Goal: Communication & Community: Answer question/provide support

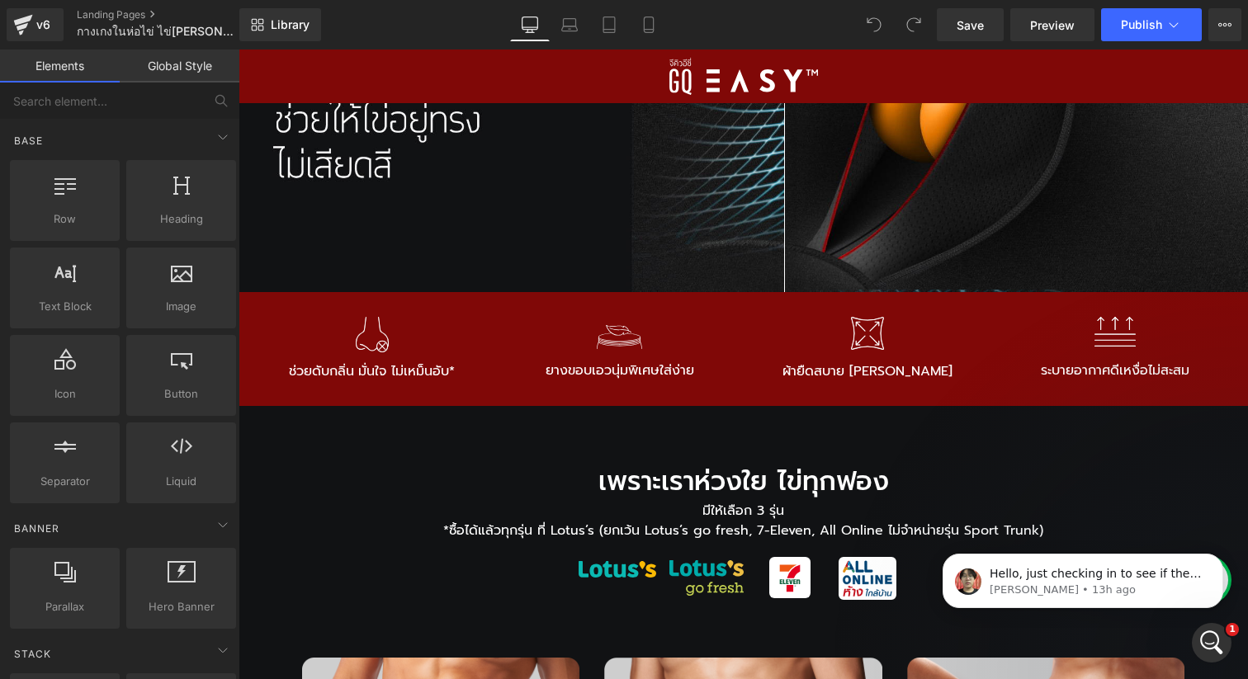
scroll to position [1032, 0]
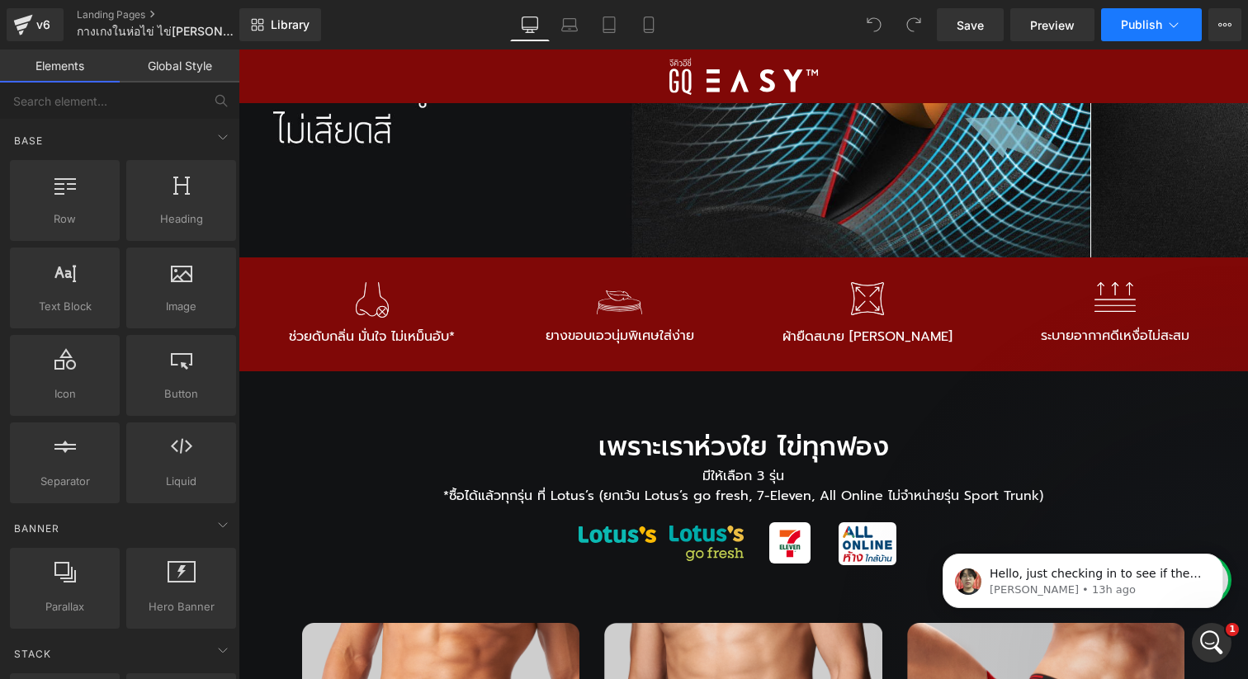
click at [1136, 31] on span "Publish" at bounding box center [1141, 24] width 41 height 13
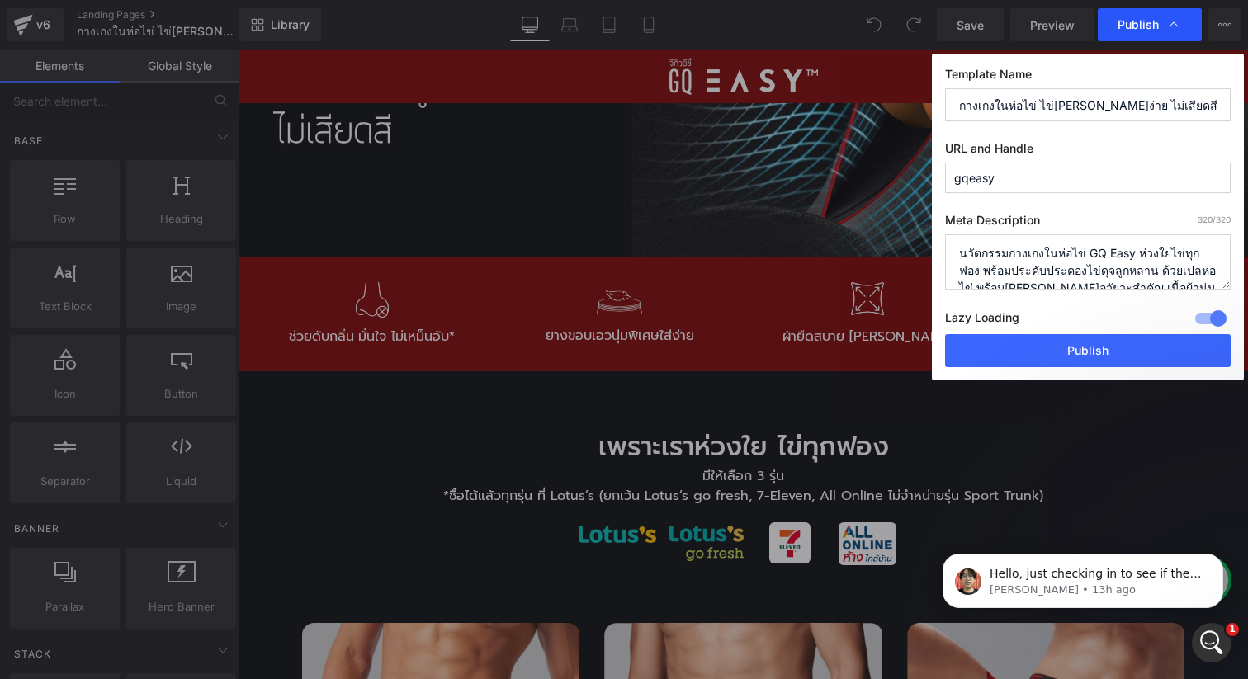
click at [1145, 26] on span "Publish" at bounding box center [1137, 24] width 41 height 15
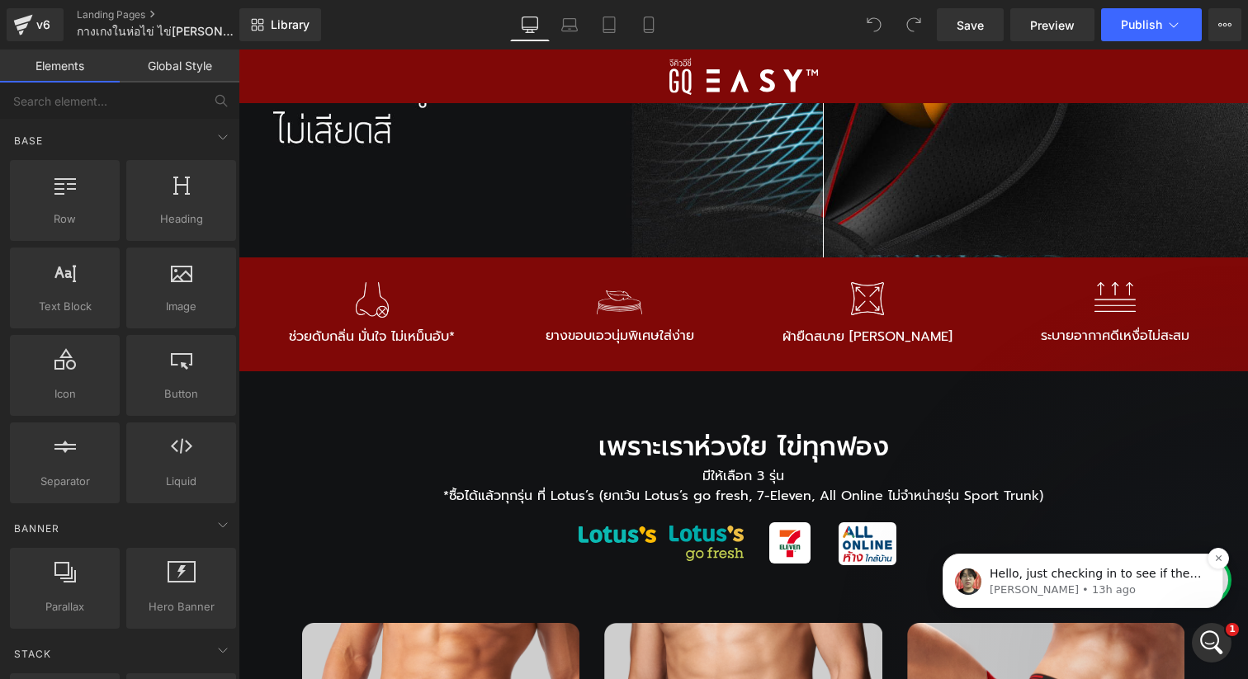
click at [1144, 588] on p "[PERSON_NAME] • 13h ago" at bounding box center [1095, 590] width 213 height 15
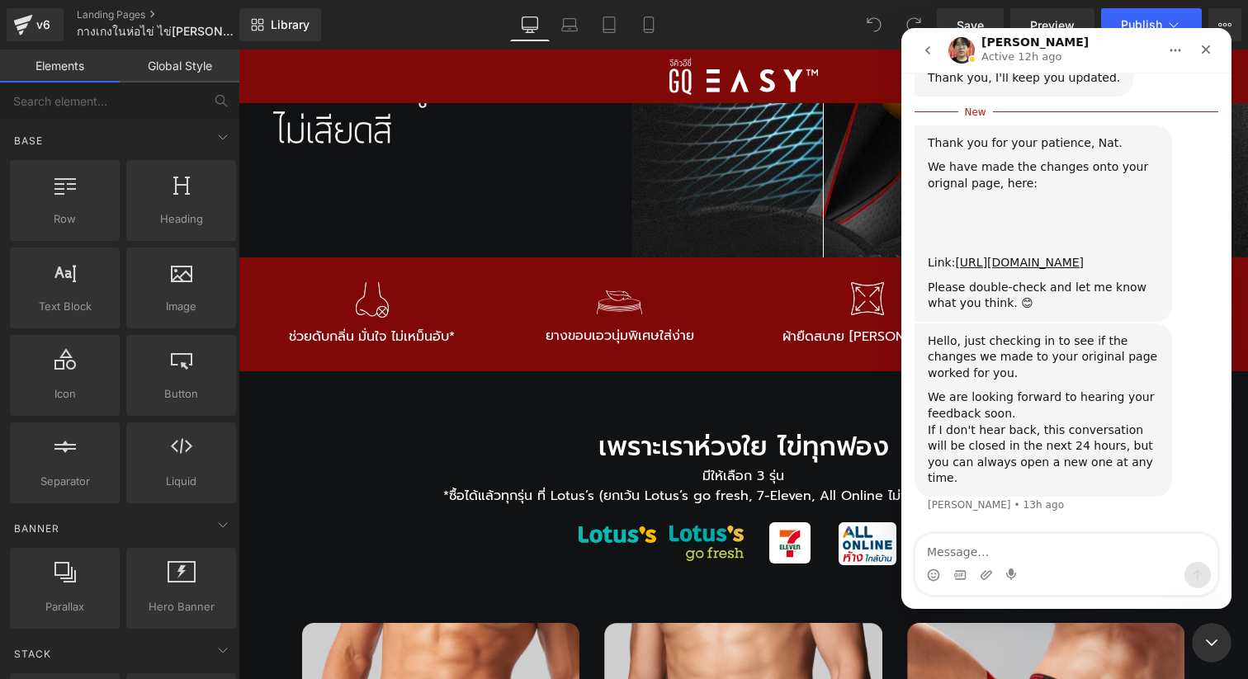
scroll to position [4763, 0]
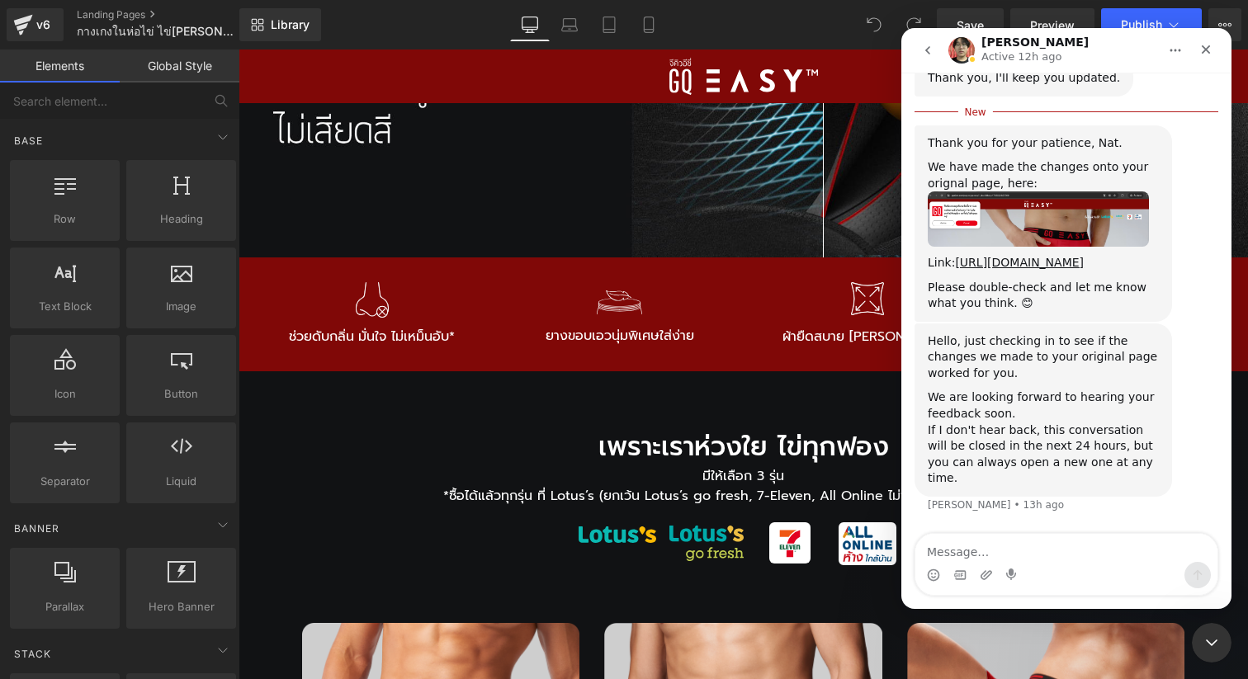
click at [1202, 385] on div "Hello, just checking in to see if the changes we made to your original page wor…" at bounding box center [1066, 428] width 304 height 210
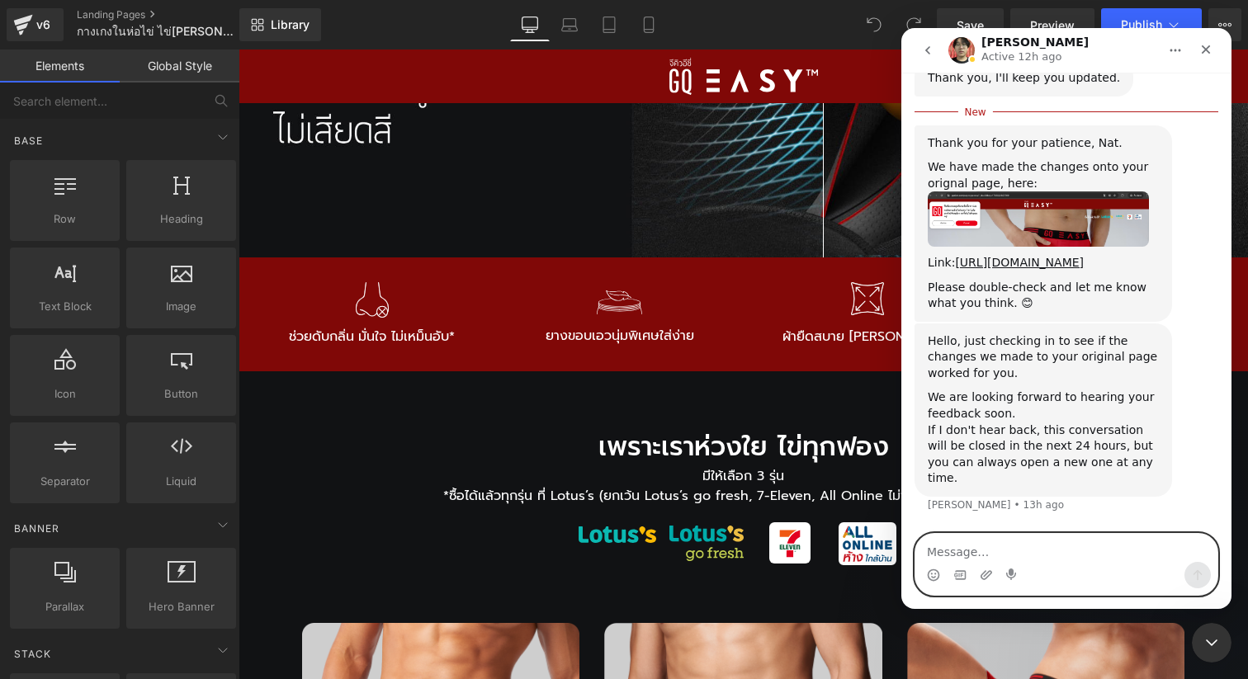
click at [1057, 561] on textarea "Message…" at bounding box center [1066, 548] width 302 height 28
type textarea "H"
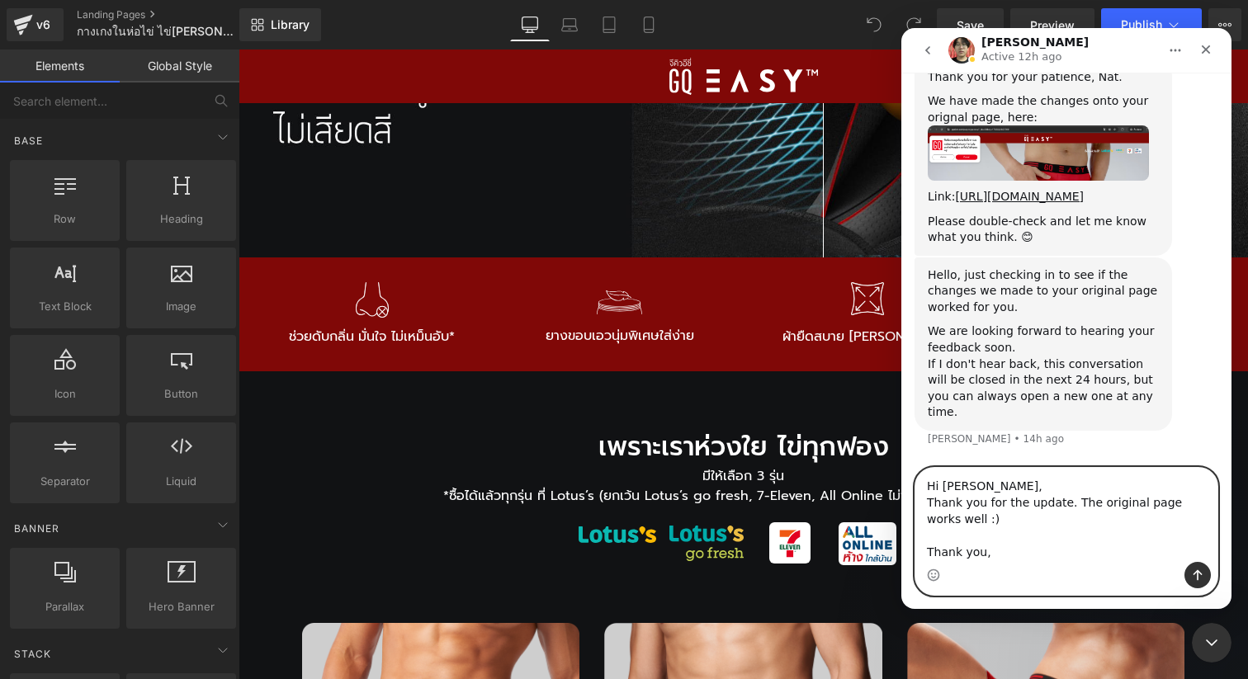
scroll to position [4846, 0]
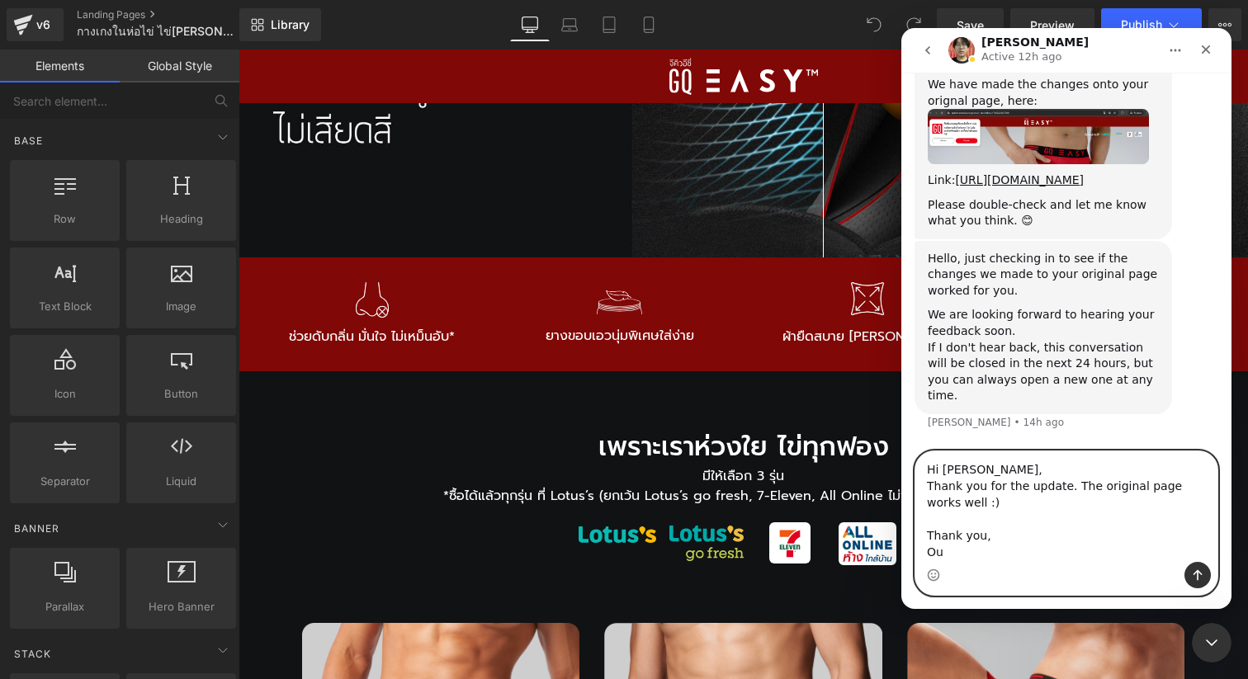
type textarea "Hi [PERSON_NAME], Thank you for the update. The original page works well :) Tha…"
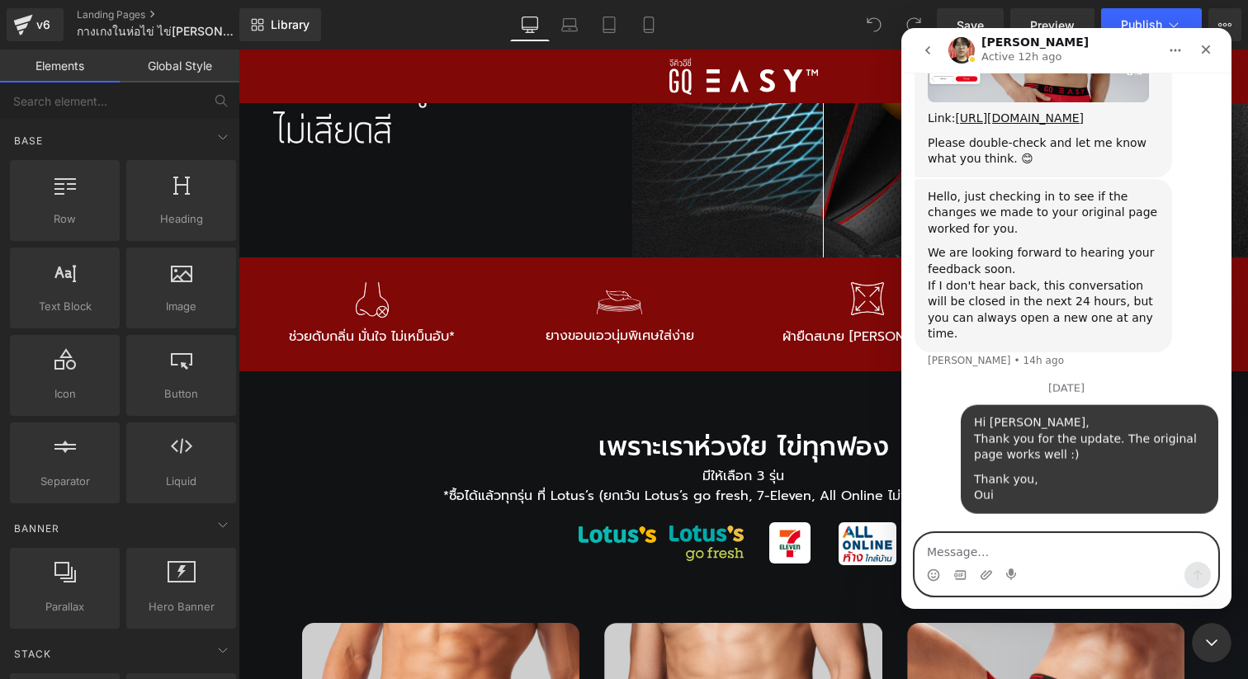
scroll to position [4903, 0]
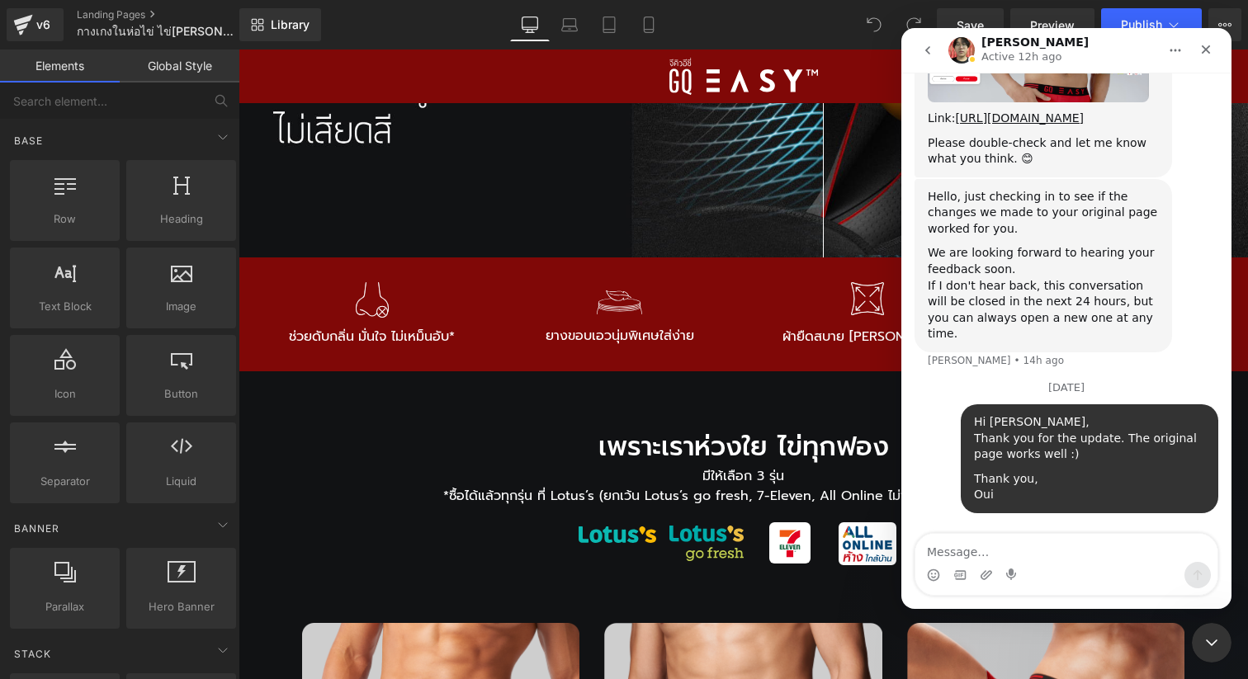
click at [945, 470] on div "Hi [PERSON_NAME], Thank you for the update. The original page works well :) Tha…" at bounding box center [1066, 468] width 304 height 129
drag, startPoint x: 934, startPoint y: 52, endPoint x: 1712, endPoint y: 131, distance: 782.2
click at [934, 52] on button "go back" at bounding box center [927, 50] width 31 height 31
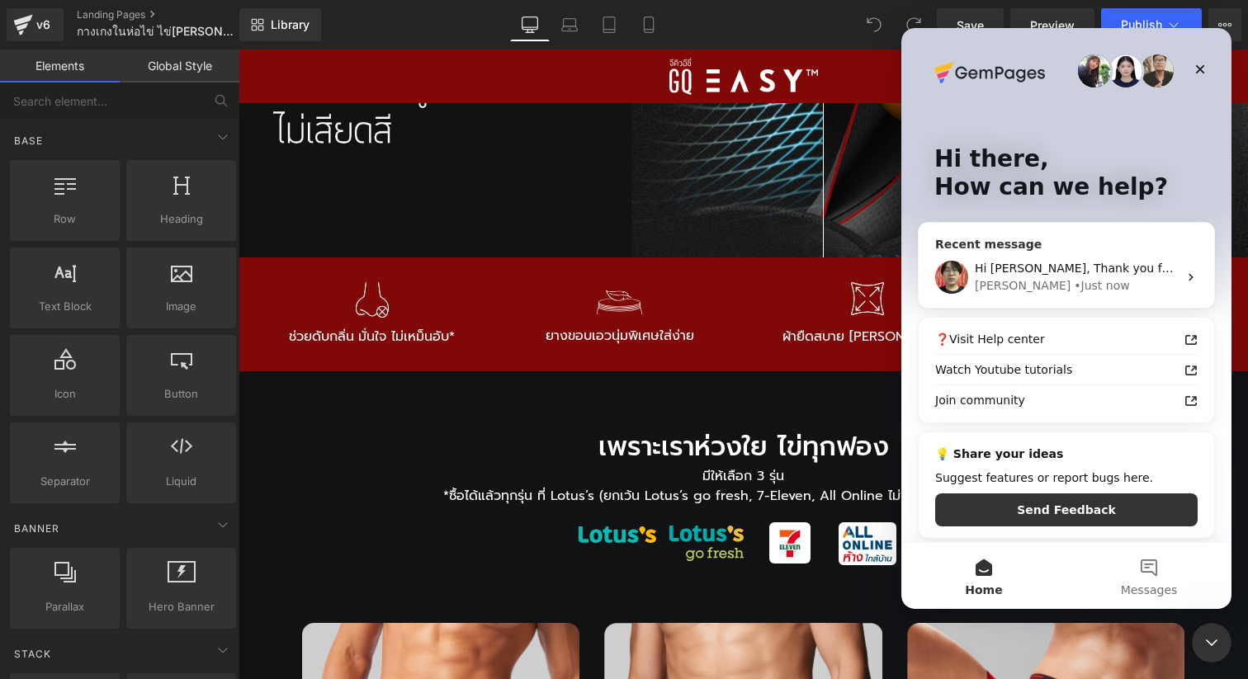
drag, startPoint x: 1017, startPoint y: 289, endPoint x: 1716, endPoint y: 278, distance: 699.9
click at [1074, 289] on div "• Just now" at bounding box center [1101, 285] width 55 height 17
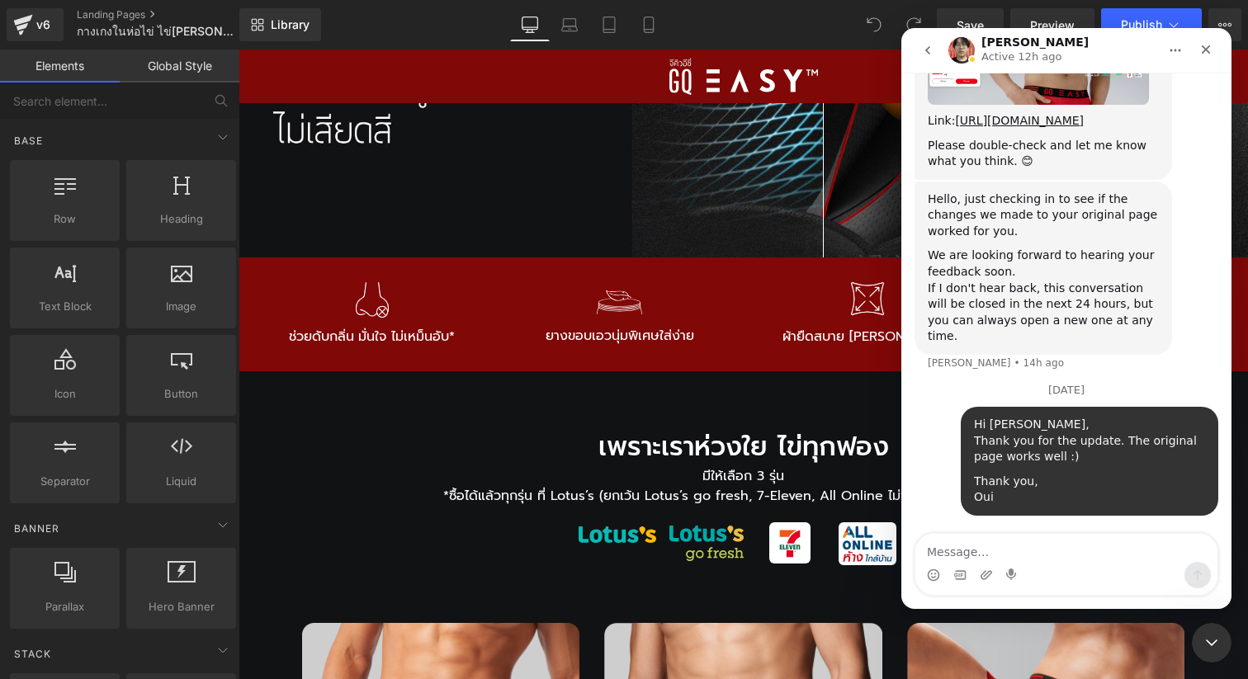
scroll to position [4903, 0]
click at [959, 399] on div "[DATE]" at bounding box center [1066, 396] width 304 height 22
click at [1213, 48] on div "Close" at bounding box center [1206, 50] width 30 height 30
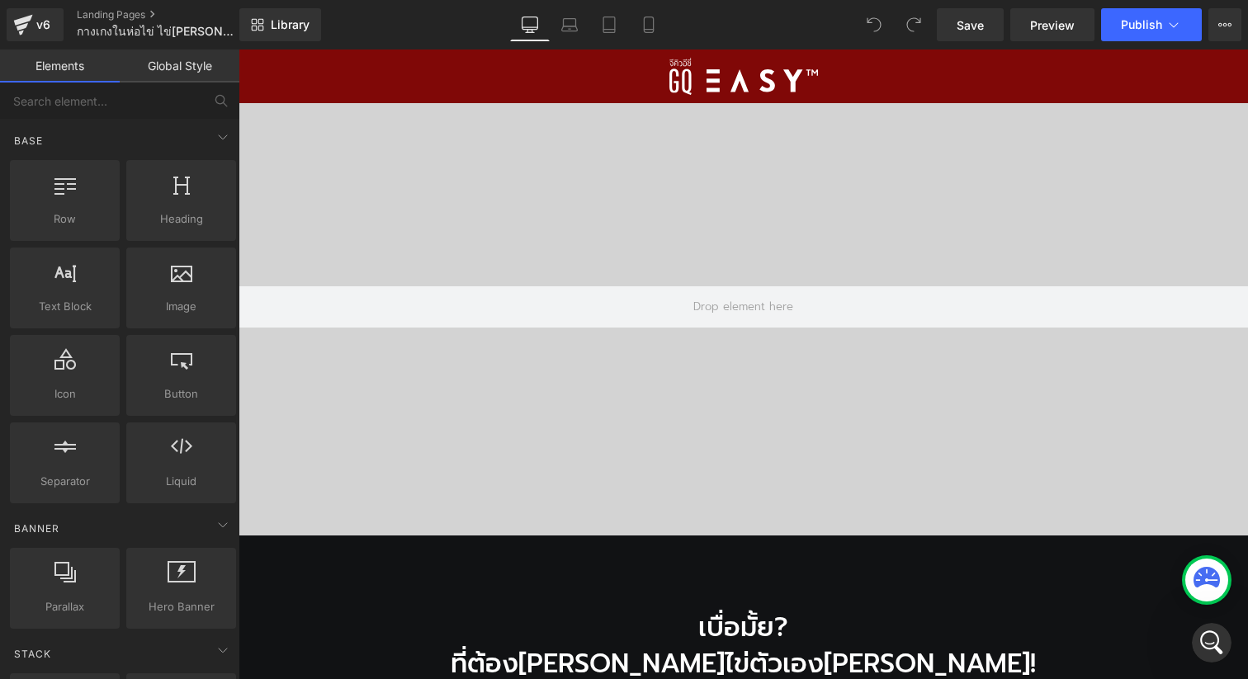
scroll to position [0, 0]
